Goal: Information Seeking & Learning: Learn about a topic

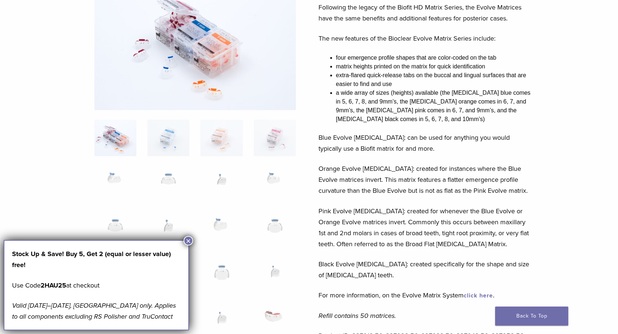
scroll to position [62, 0]
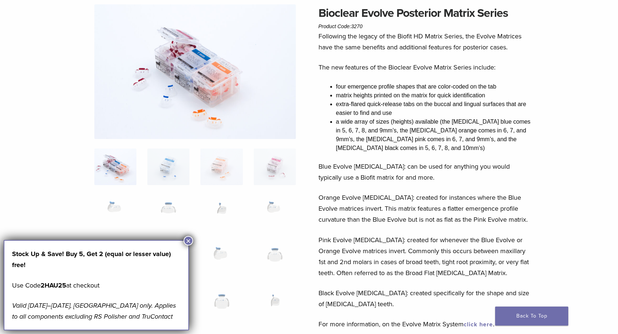
click at [187, 241] on button "×" at bounding box center [189, 241] width 10 height 10
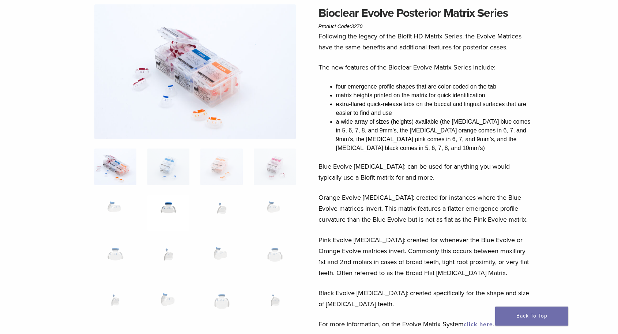
click at [166, 215] on img at bounding box center [168, 213] width 42 height 37
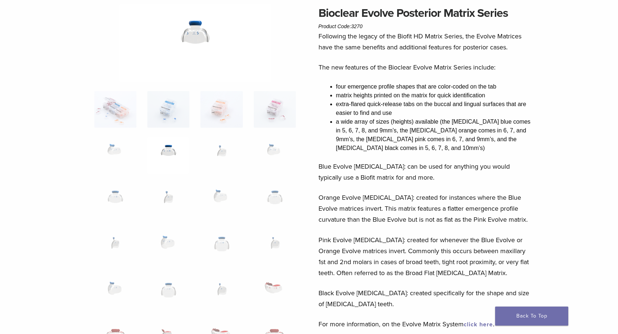
scroll to position [72, 0]
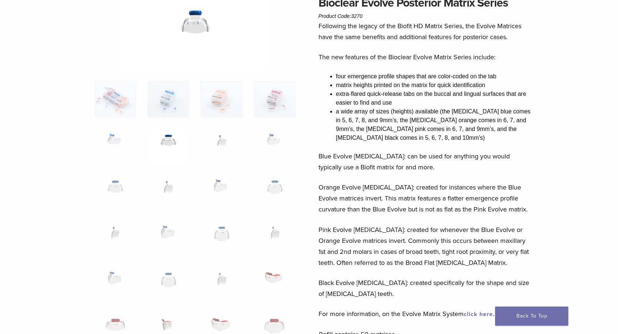
click at [411, 254] on p "Pink Evolve [MEDICAL_DATA]: created for whenever the Blue Evolve or Orange Evol…" at bounding box center [426, 246] width 215 height 44
click at [411, 264] on p "Pink Evolve [MEDICAL_DATA]: created for whenever the Blue Evolve or Orange Evol…" at bounding box center [426, 246] width 215 height 44
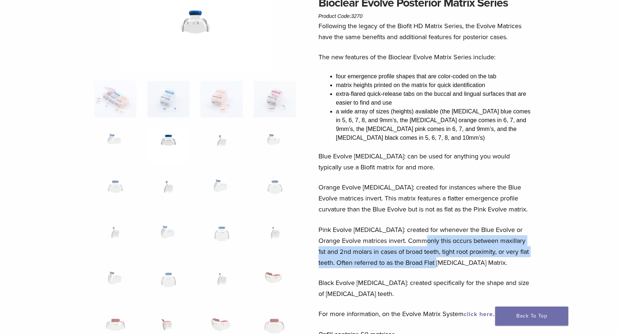
drag, startPoint x: 430, startPoint y: 260, endPoint x: 405, endPoint y: 237, distance: 33.4
click at [405, 239] on p "Pink Evolve [MEDICAL_DATA]: created for whenever the Blue Evolve or Orange Evol…" at bounding box center [426, 246] width 215 height 44
click at [405, 237] on p "Pink Evolve [MEDICAL_DATA]: created for whenever the Blue Evolve or Orange Evol…" at bounding box center [426, 246] width 215 height 44
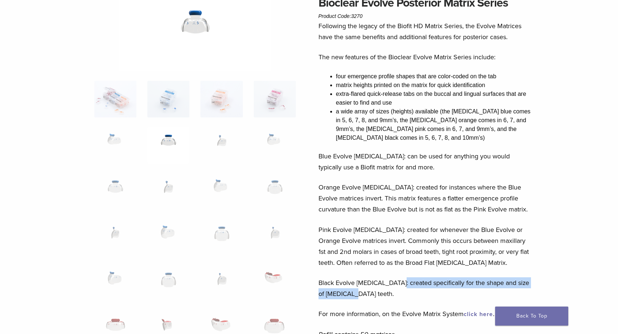
drag, startPoint x: 399, startPoint y: 284, endPoint x: 411, endPoint y: 289, distance: 13.0
click at [411, 289] on p "Black Evolve [MEDICAL_DATA]: created specifically for the shape and size of [ME…" at bounding box center [426, 288] width 215 height 22
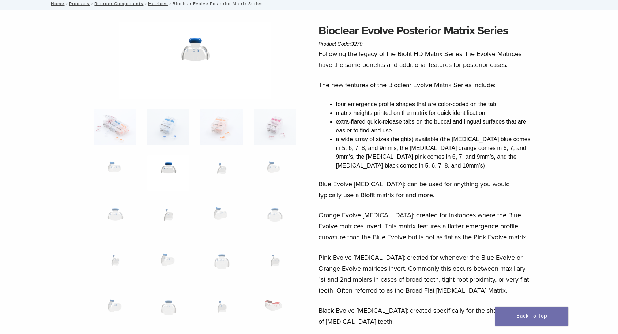
scroll to position [35, 0]
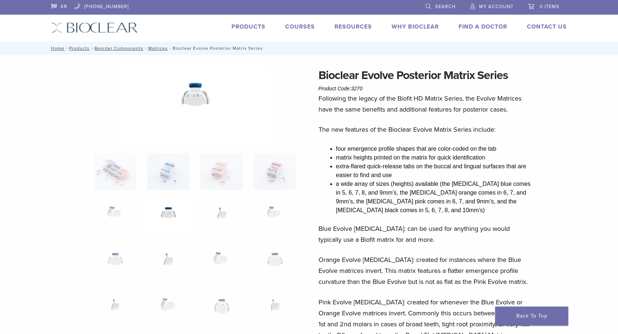
scroll to position [0, 0]
click at [249, 29] on link "Products" at bounding box center [249, 26] width 34 height 7
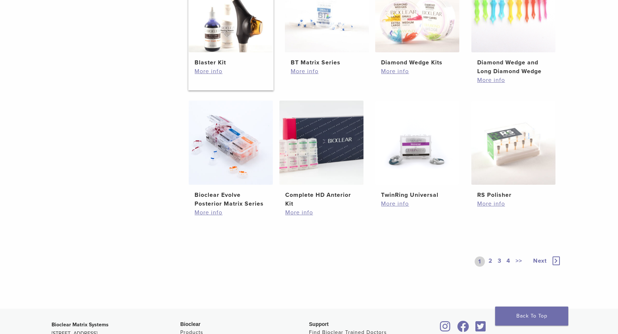
scroll to position [465, 0]
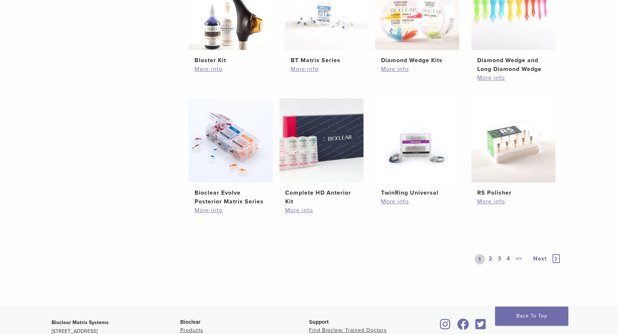
click at [491, 260] on link "2" at bounding box center [490, 259] width 7 height 10
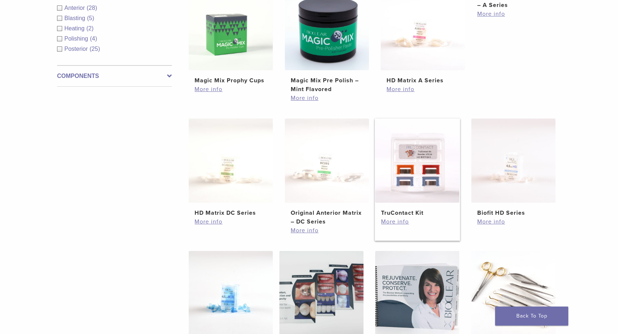
scroll to position [309, 0]
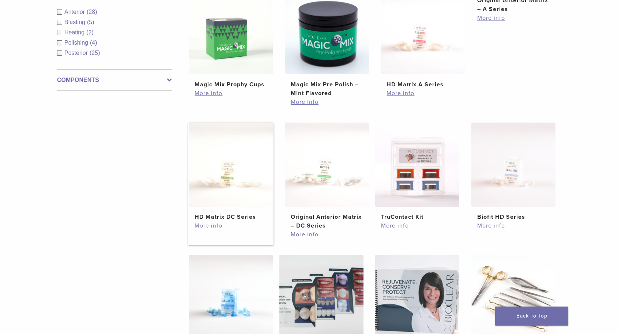
click at [248, 193] on img at bounding box center [231, 165] width 84 height 84
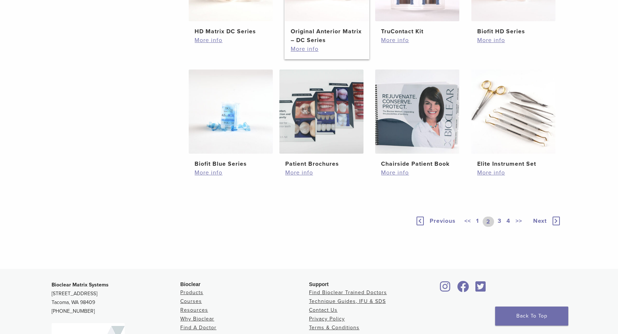
scroll to position [528, 0]
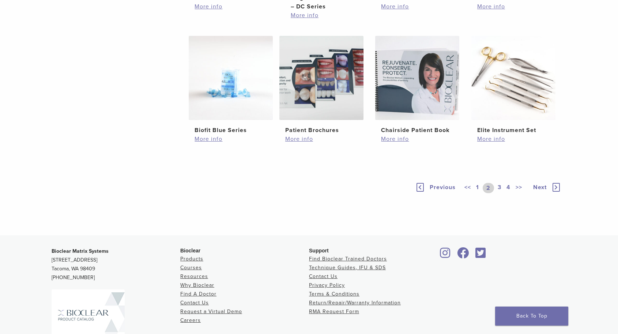
click at [502, 189] on link "3" at bounding box center [499, 188] width 7 height 10
click at [502, 189] on link "3" at bounding box center [497, 188] width 11 height 10
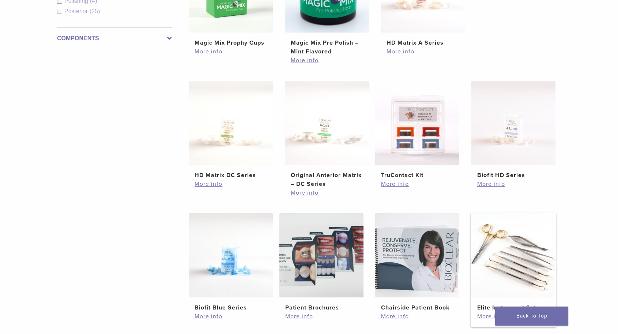
scroll to position [507, 0]
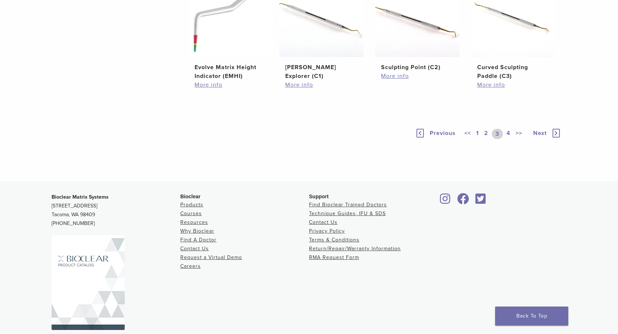
click at [507, 151] on div "Previous << 1 2 3 4 >> Next" at bounding box center [488, 134] width 146 height 34
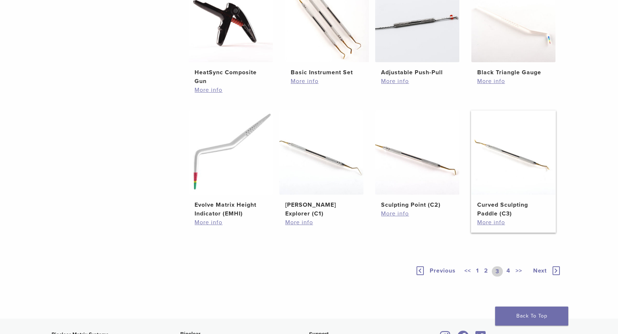
scroll to position [485, 0]
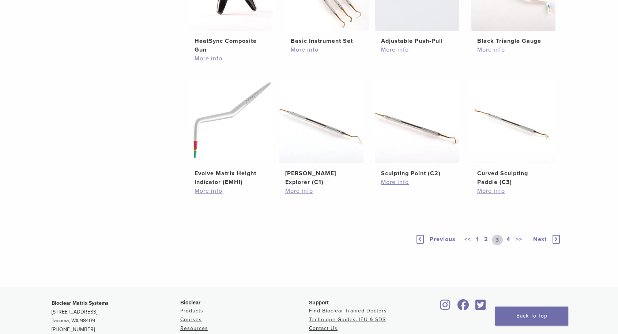
click at [484, 240] on link "2" at bounding box center [486, 240] width 7 height 10
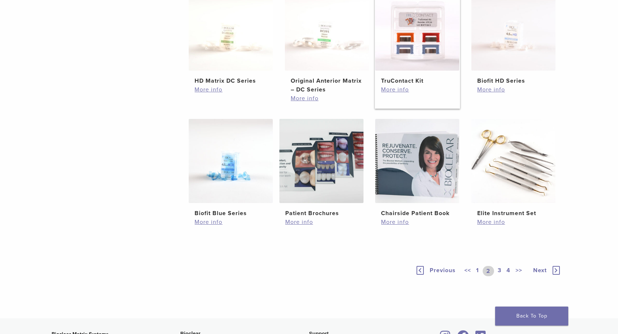
scroll to position [440, 0]
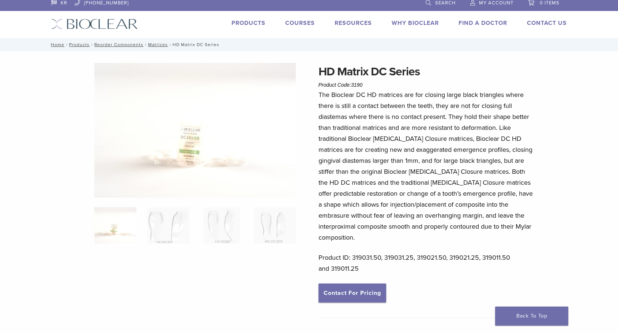
scroll to position [4, 0]
click at [415, 128] on p "The Bioclear DC HD matrices are for closing large black triangles where there i…" at bounding box center [426, 166] width 215 height 154
click at [399, 139] on p "The Bioclear DC HD matrices are for closing large black triangles where there i…" at bounding box center [426, 166] width 215 height 154
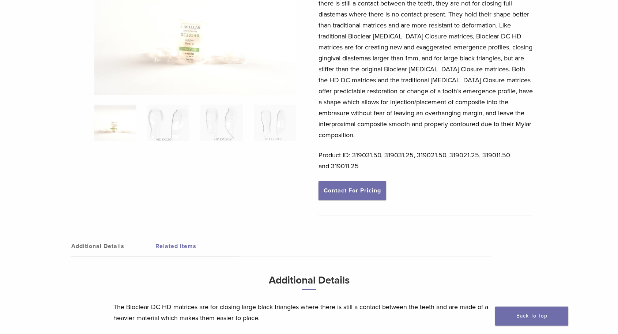
scroll to position [176, 0]
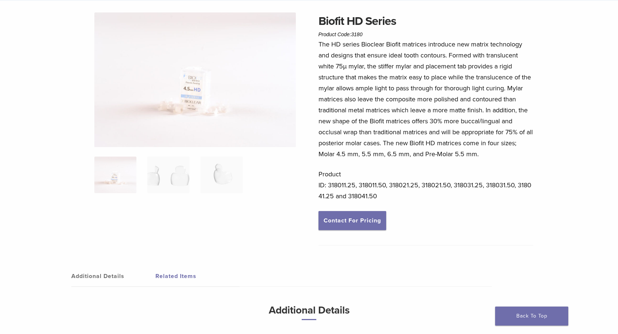
scroll to position [44, 0]
